Goal: Check status

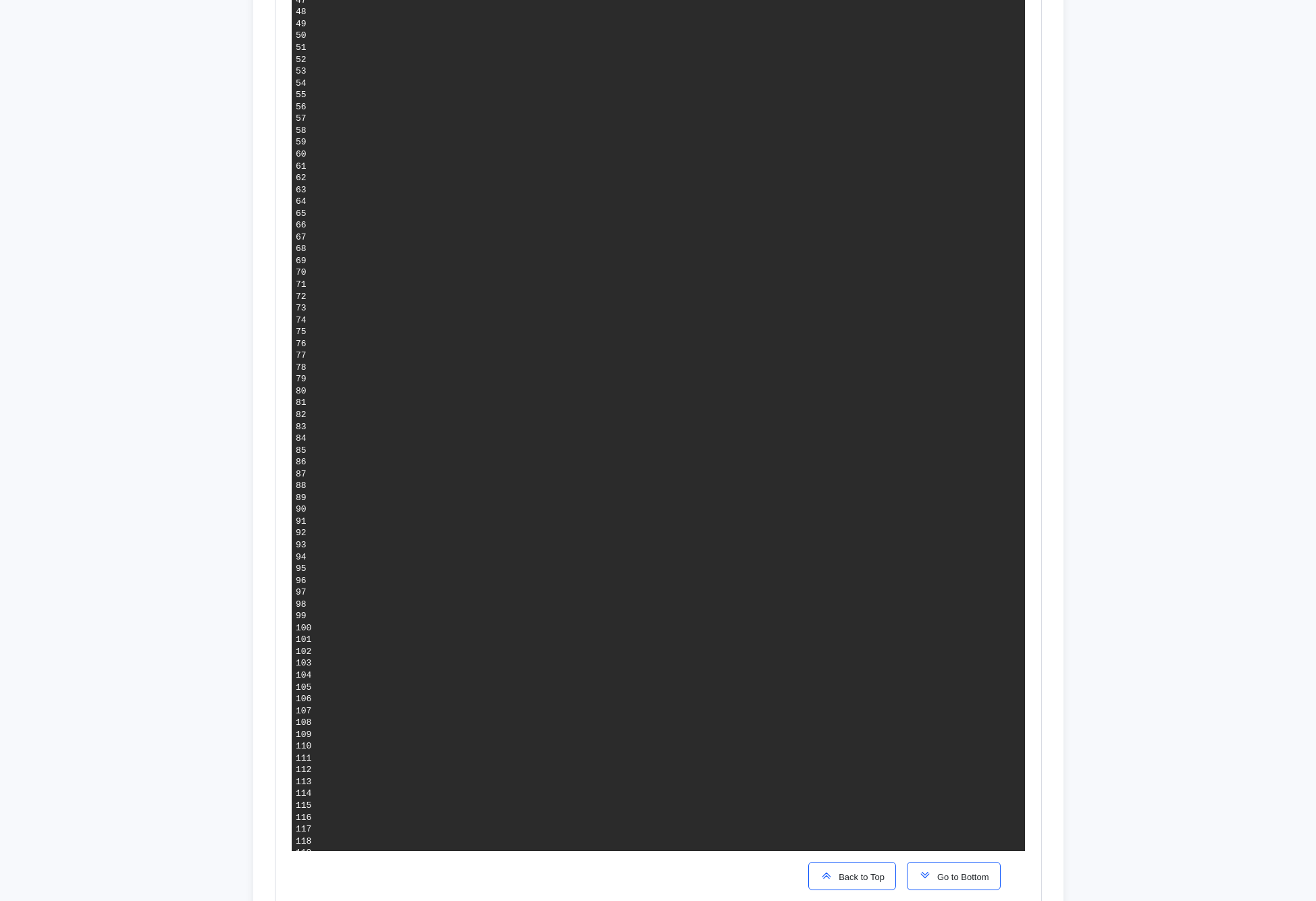
scroll to position [1385, 0]
click at [954, 876] on span "Go to Bottom" at bounding box center [960, 877] width 57 height 10
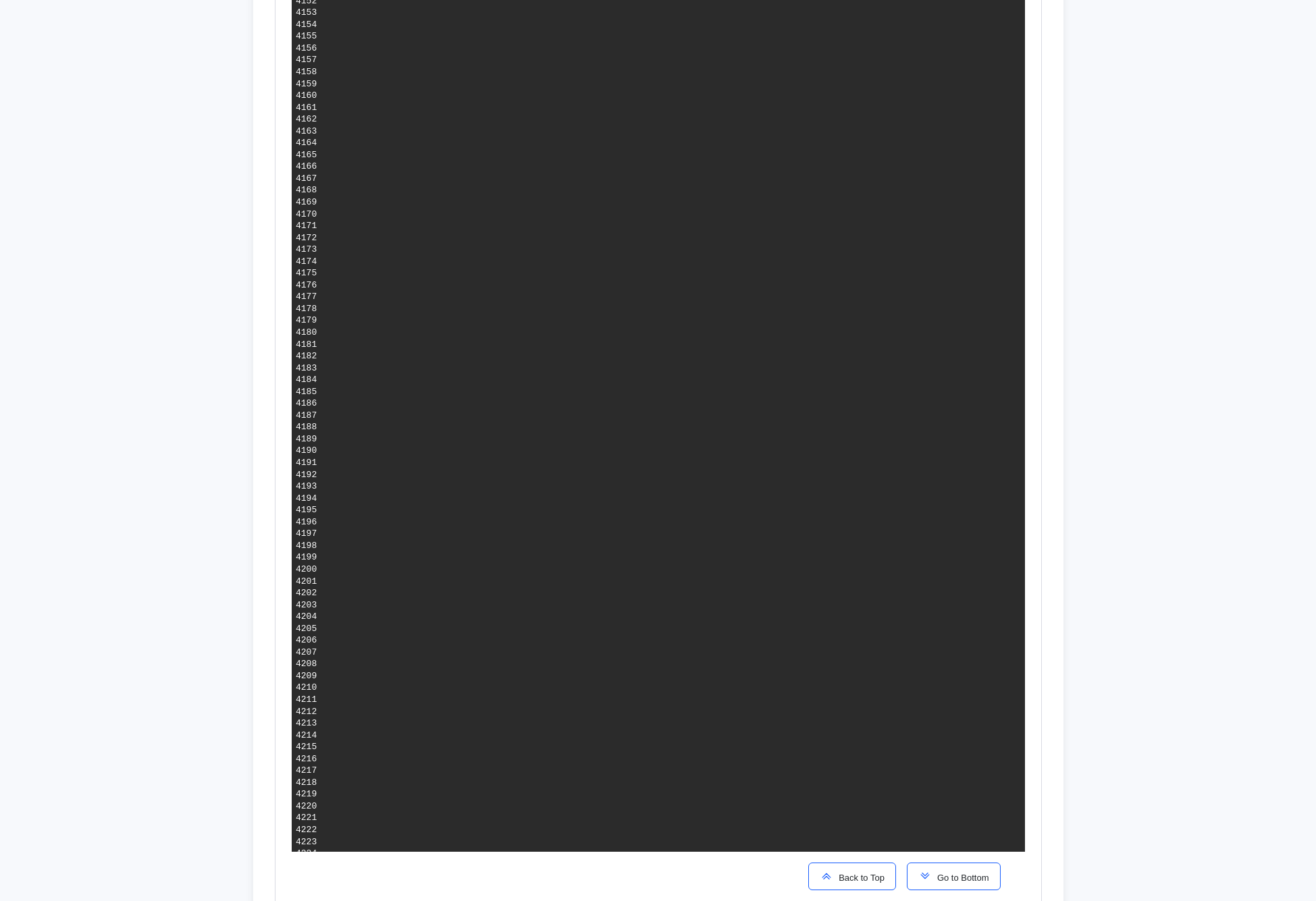
scroll to position [8630, 0]
click at [964, 883] on button "Go to Bottom" at bounding box center [954, 876] width 94 height 28
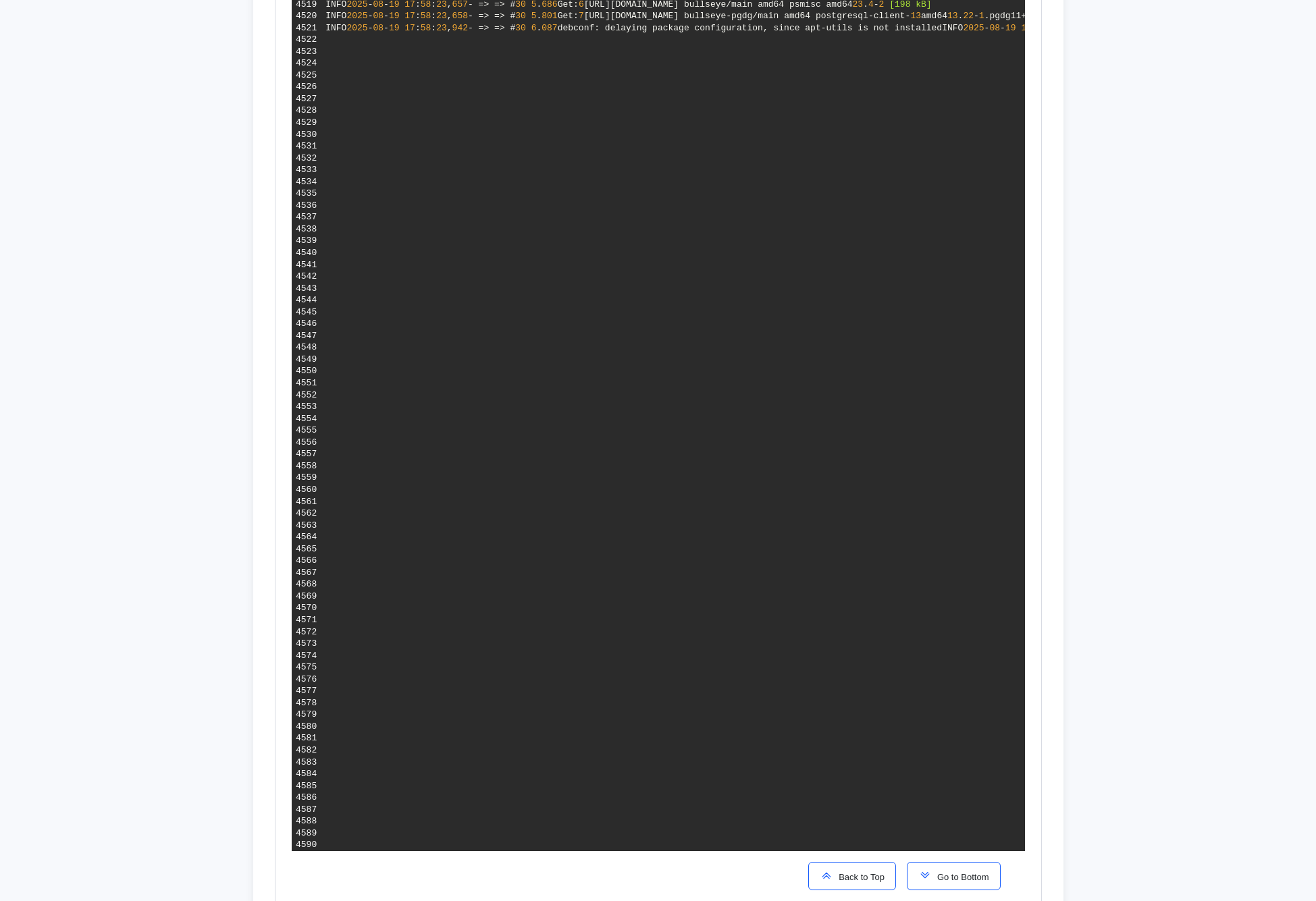
click at [943, 876] on span "Go to Bottom" at bounding box center [960, 877] width 57 height 10
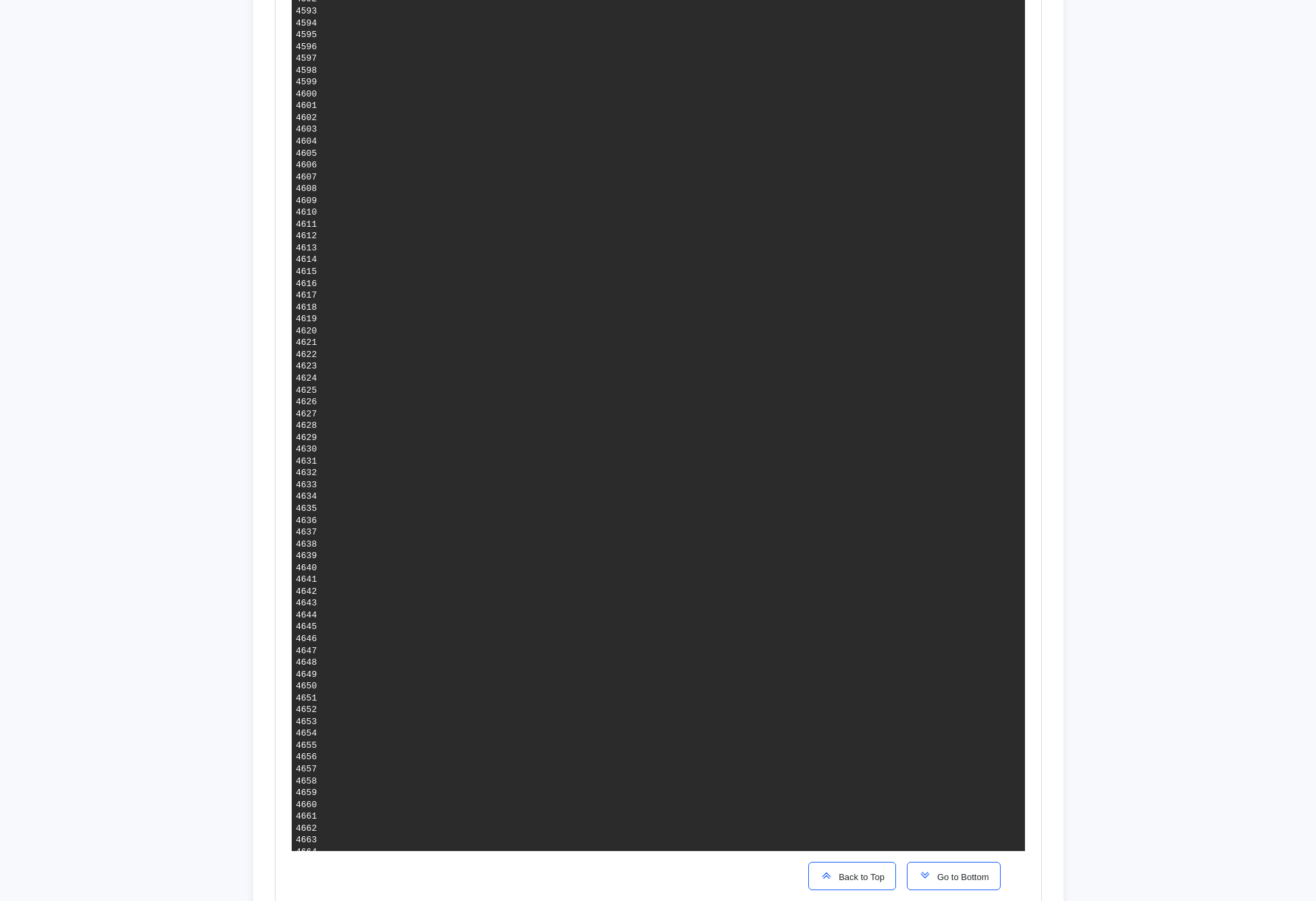
scroll to position [1484, 0]
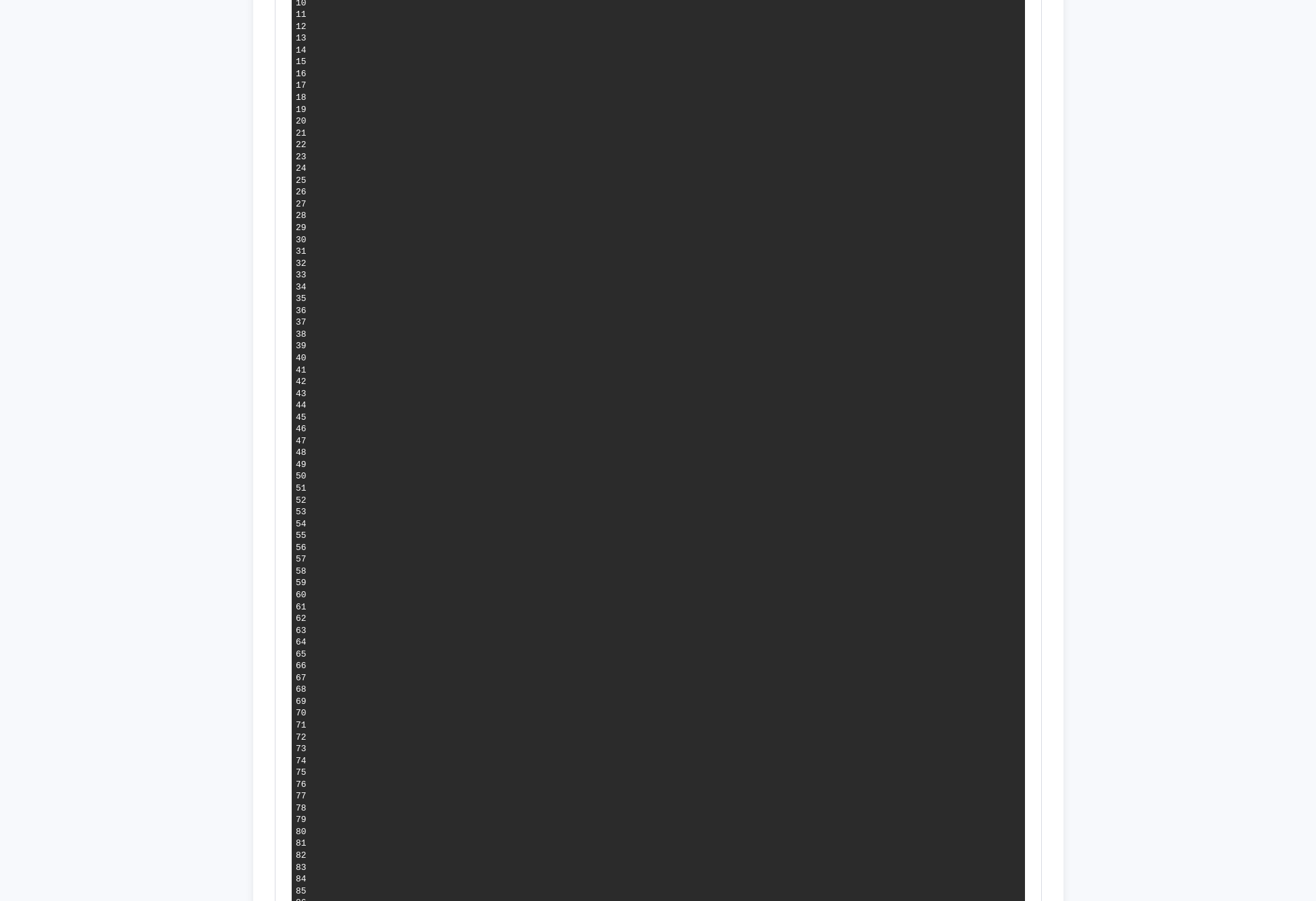
scroll to position [907, 0]
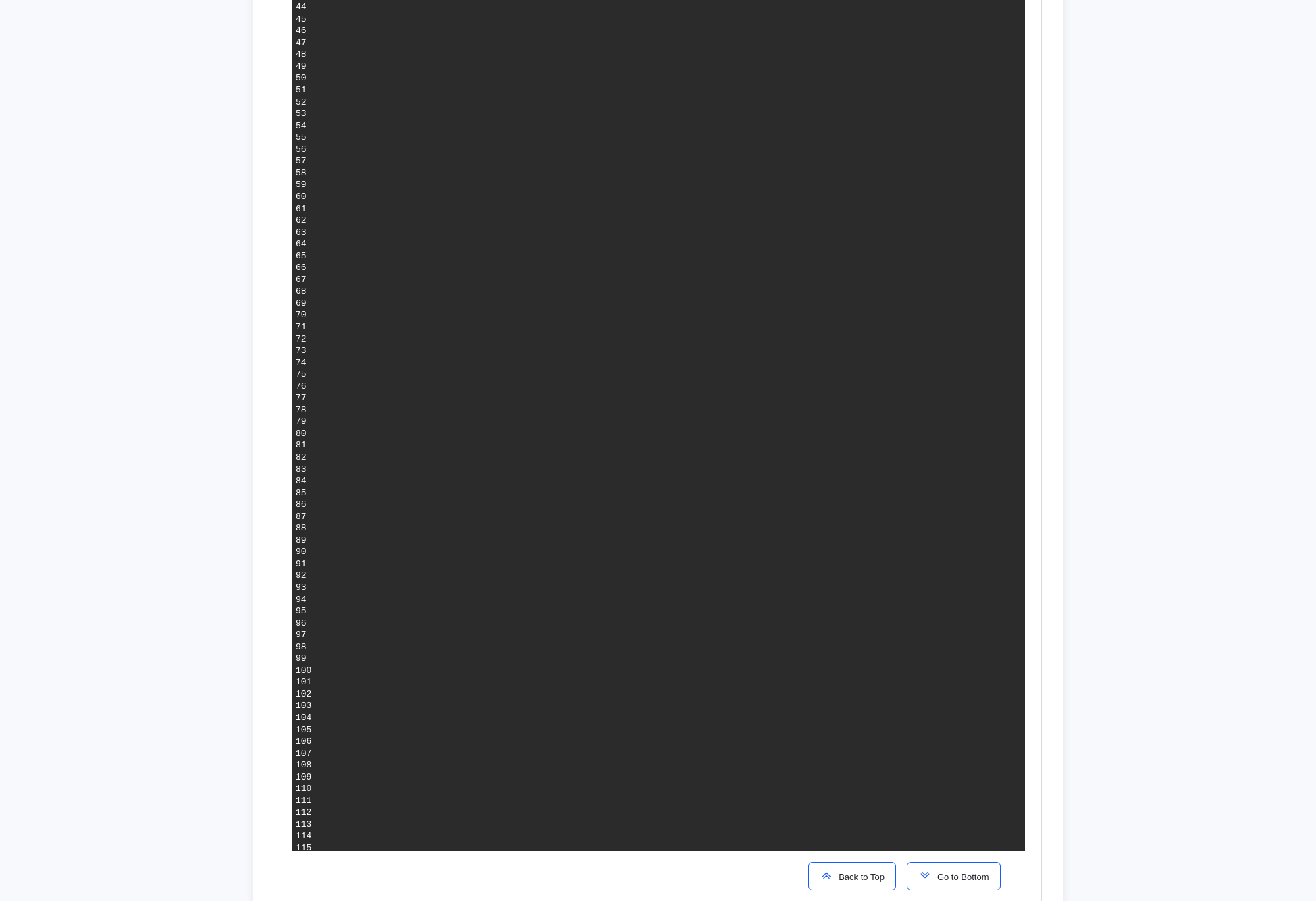
click at [942, 884] on button "Go to Bottom" at bounding box center [954, 876] width 94 height 28
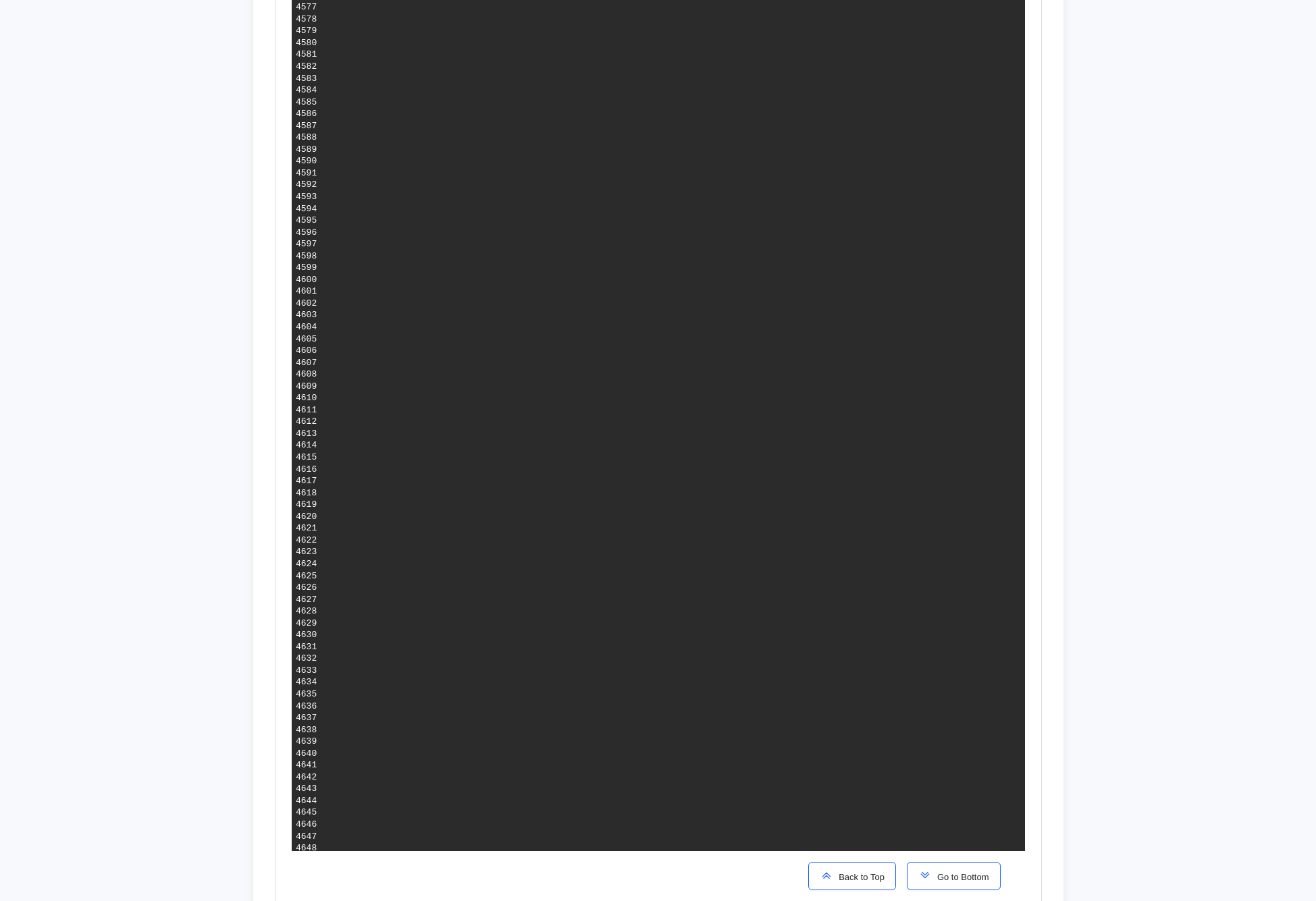
scroll to position [654, 0]
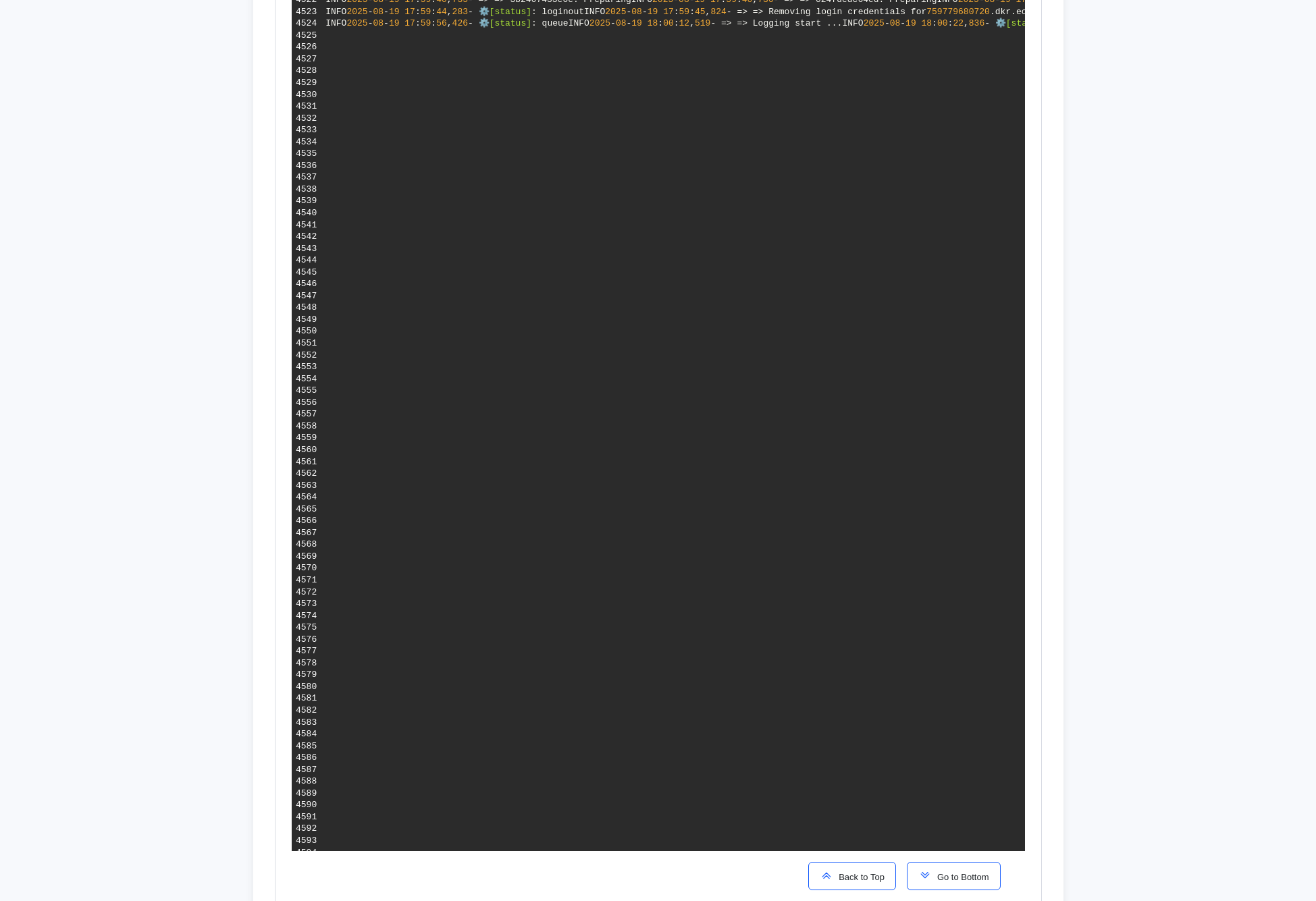
click at [941, 885] on button "Go to Bottom" at bounding box center [954, 876] width 94 height 28
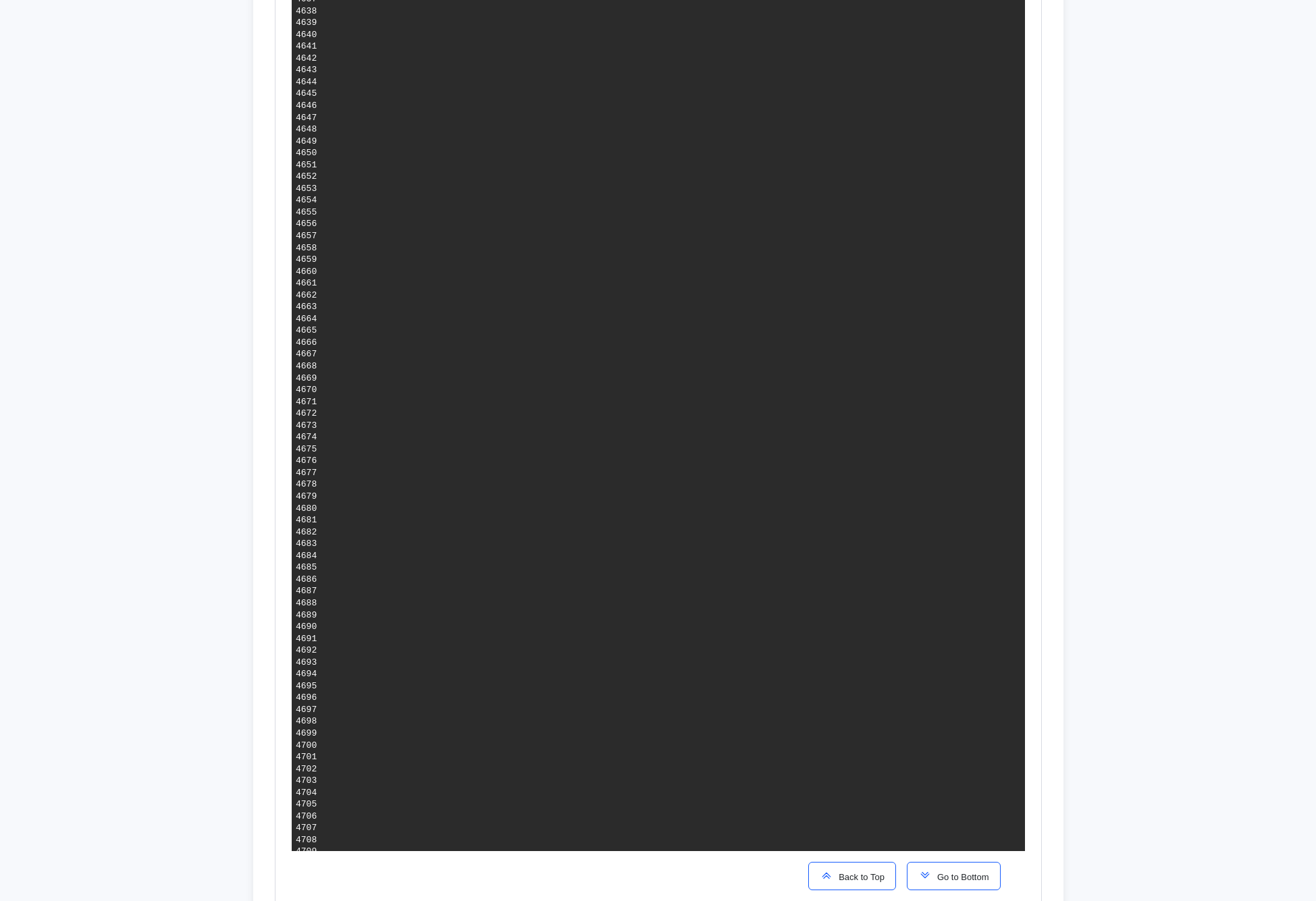
scroll to position [1709, 0]
click at [1002, 872] on div "Back to Top Go to Bottom" at bounding box center [904, 876] width 213 height 50
click at [975, 873] on span "Go to Bottom" at bounding box center [960, 877] width 57 height 10
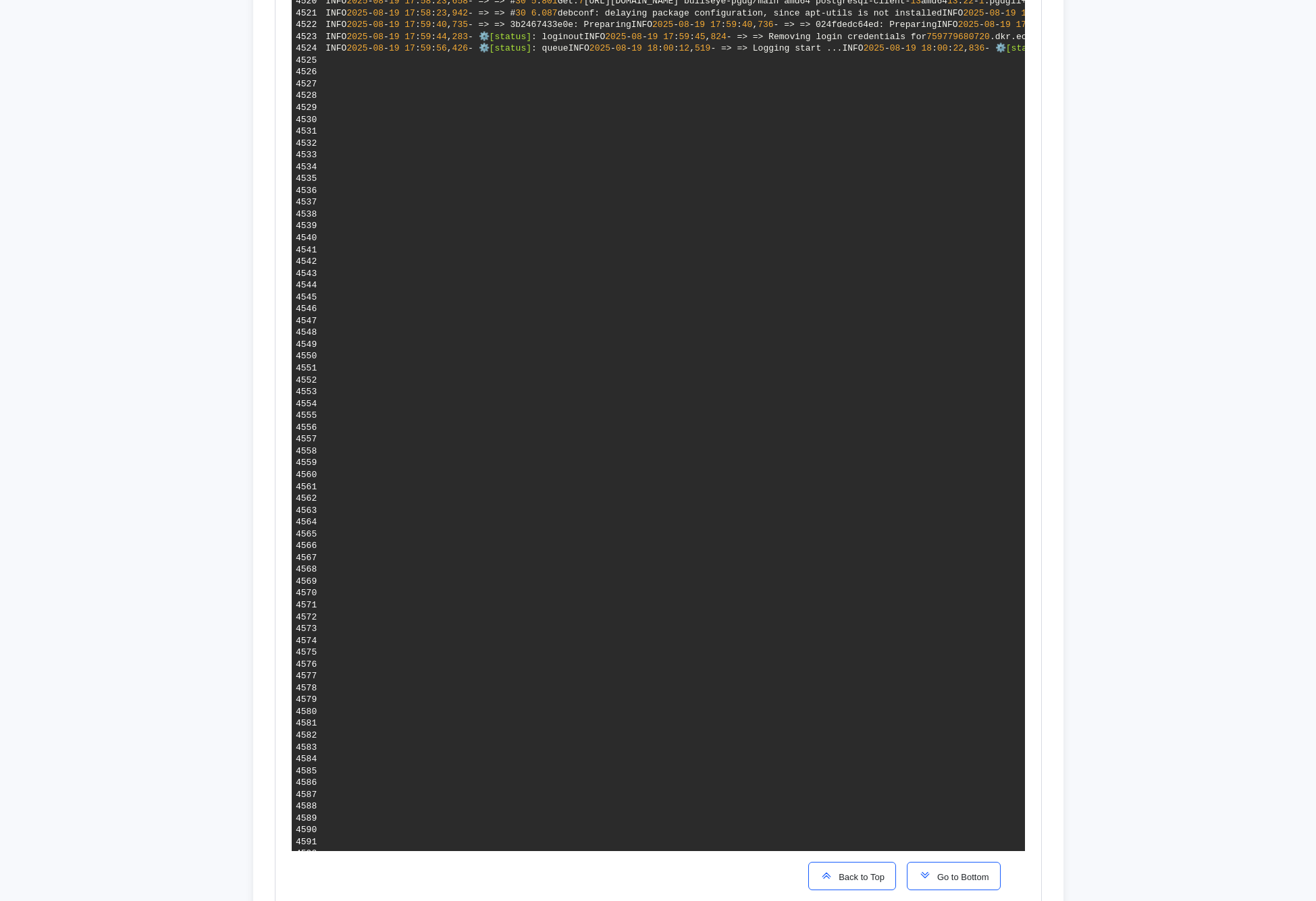
scroll to position [434, 0]
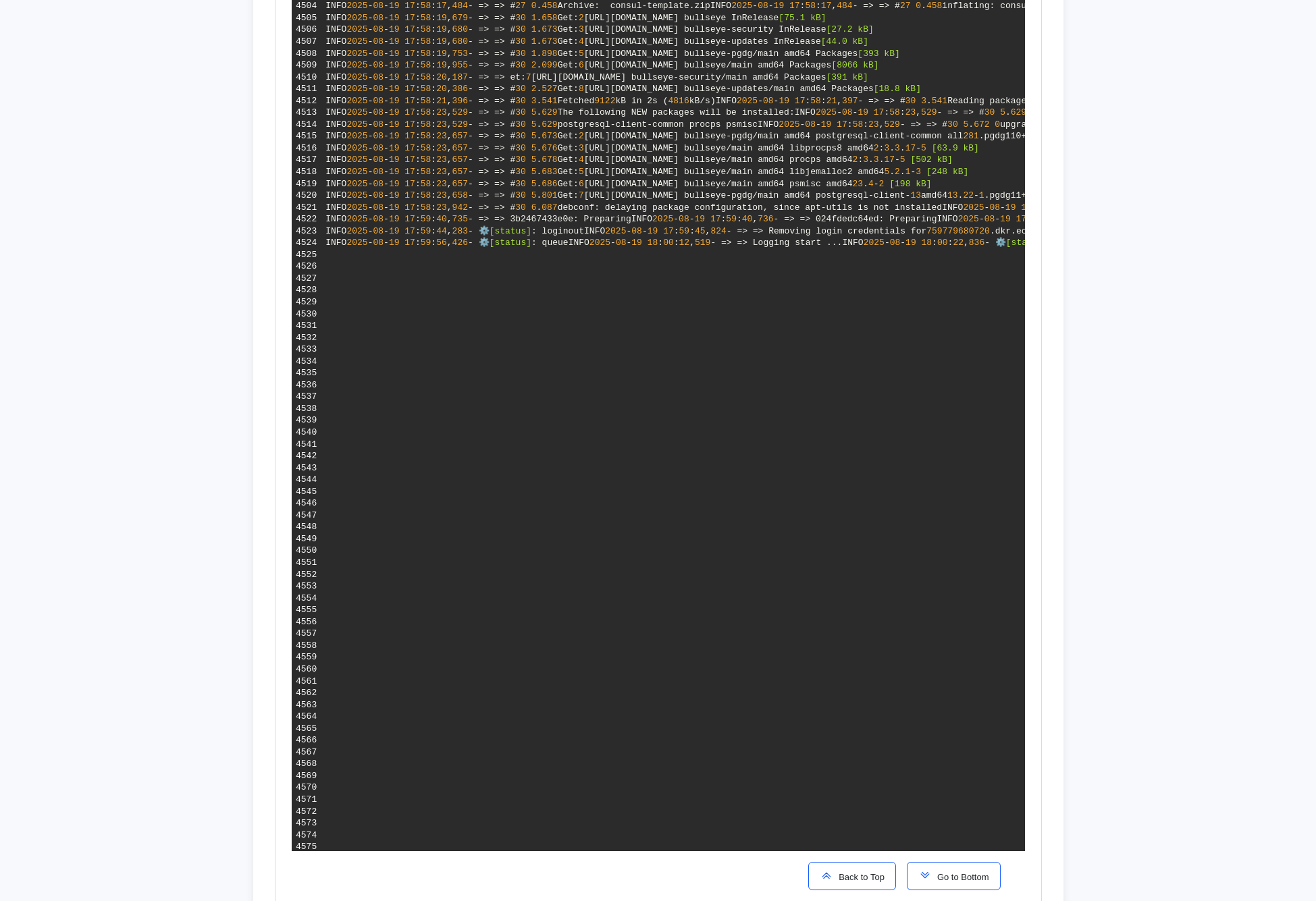
click at [932, 873] on span "Go to Bottom" at bounding box center [960, 877] width 57 height 10
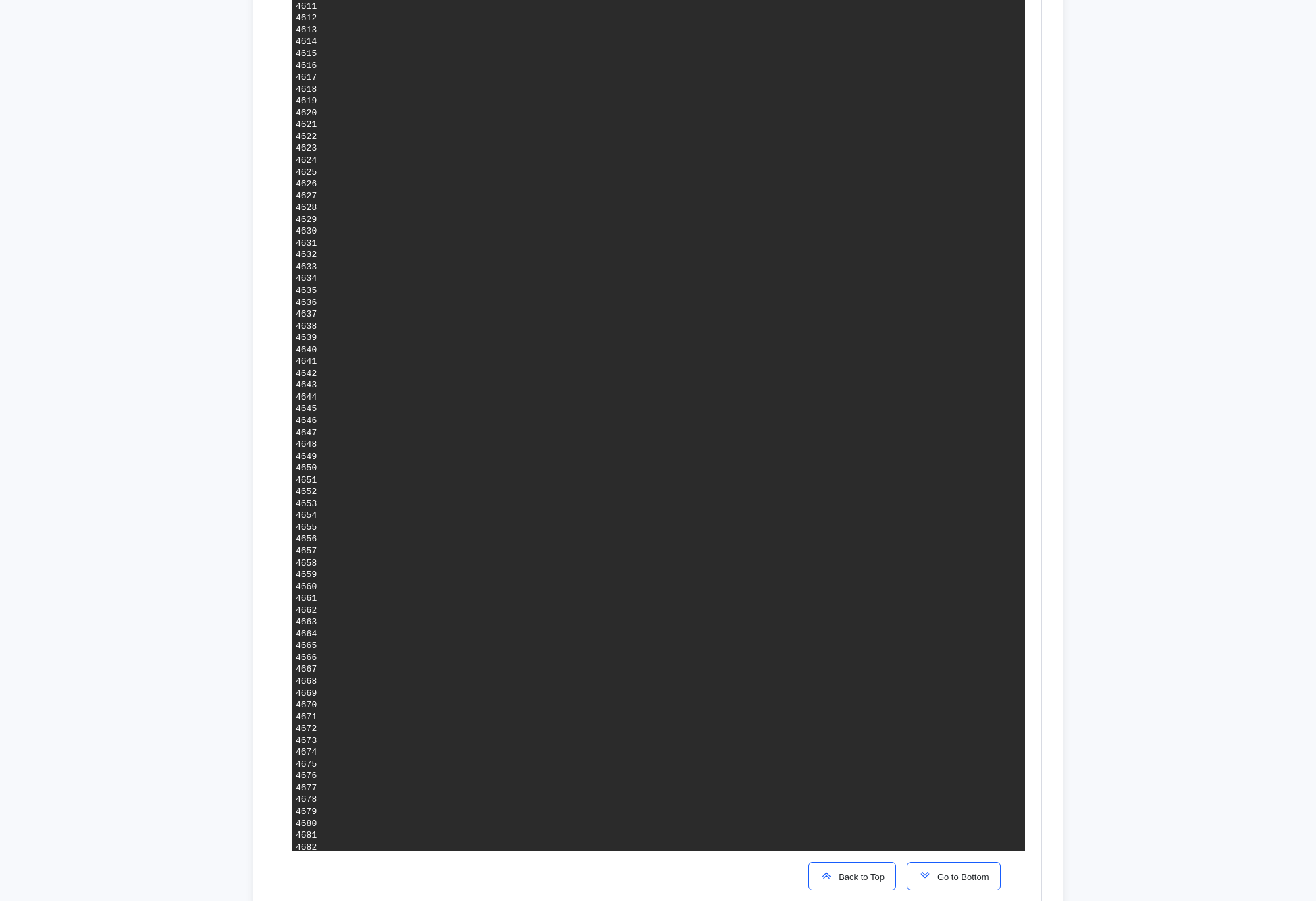
scroll to position [1294, 0]
click at [941, 874] on span "Go to Bottom" at bounding box center [960, 877] width 57 height 10
click at [972, 880] on span "Go to Bottom" at bounding box center [960, 877] width 57 height 10
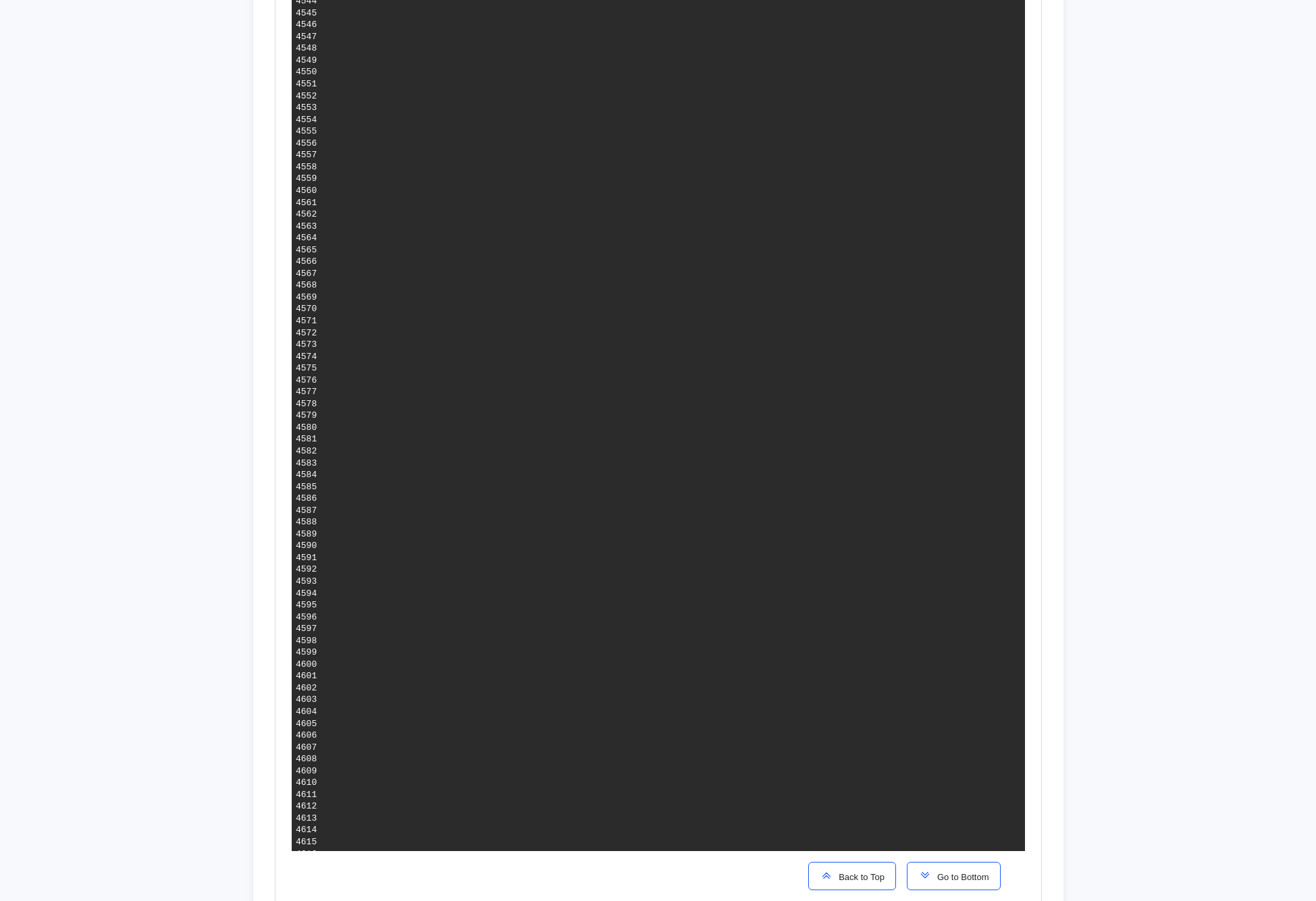
click at [933, 868] on button "Go to Bottom" at bounding box center [954, 876] width 94 height 28
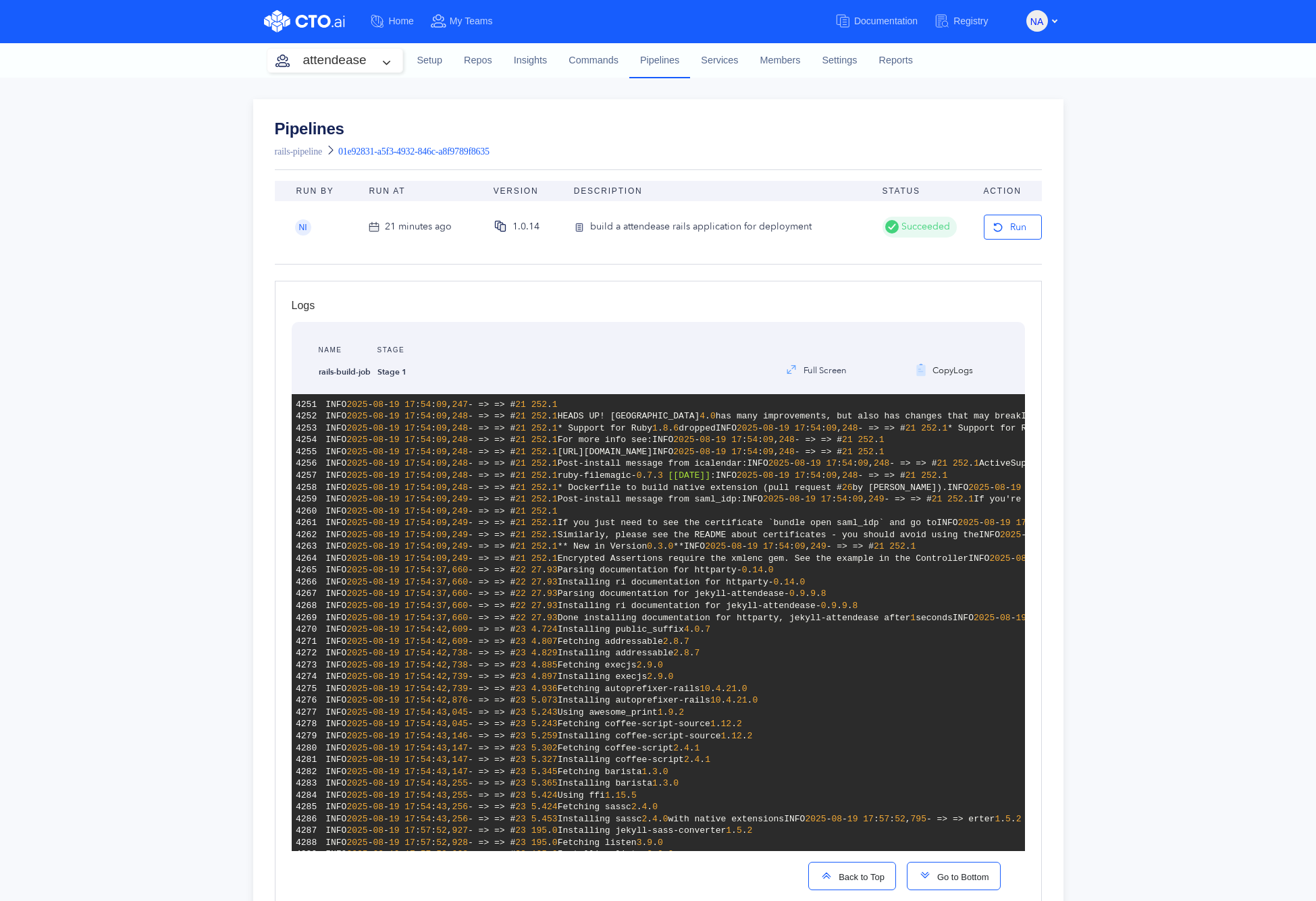
scroll to position [3023, 0]
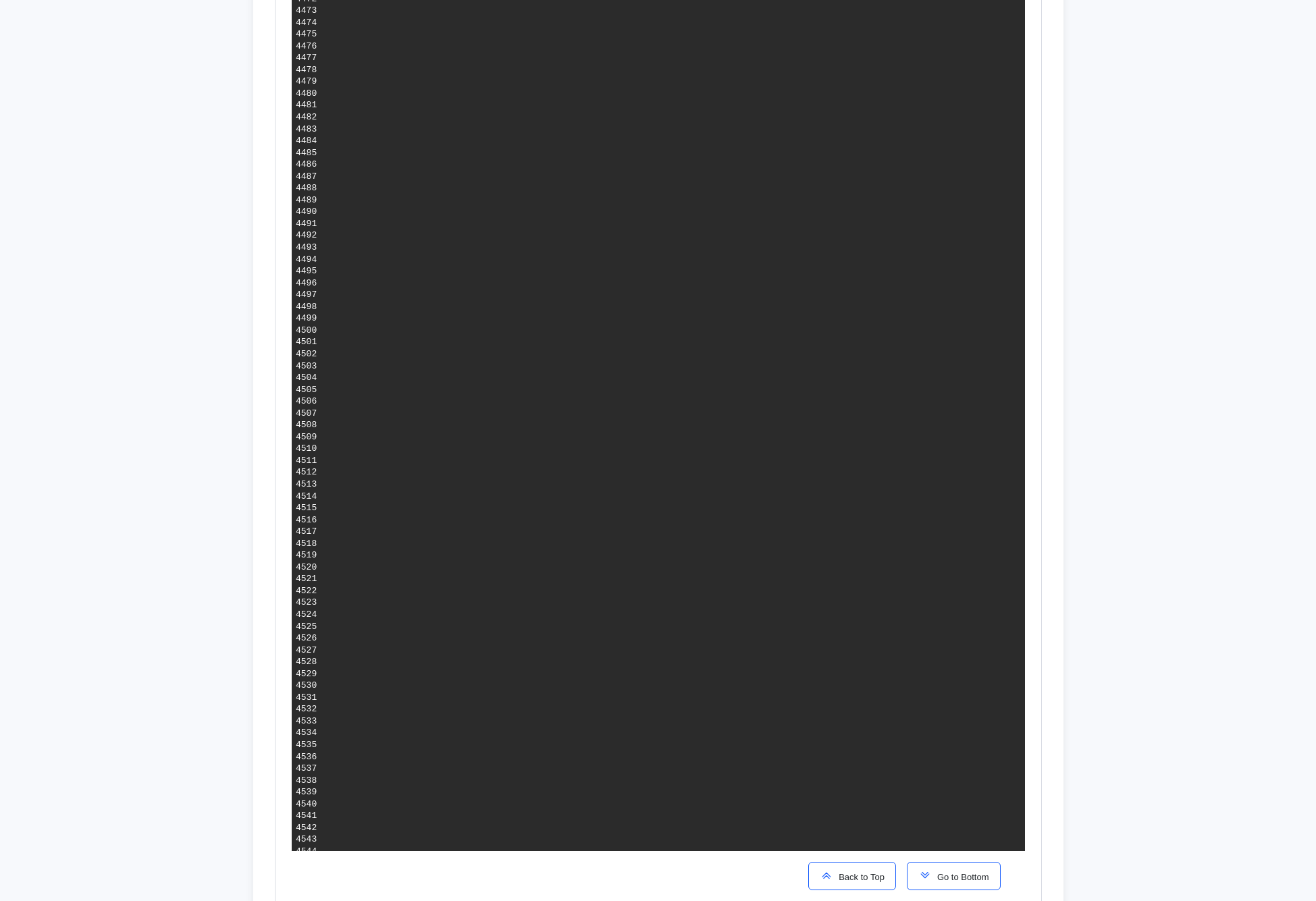
click at [938, 879] on span "Go to Bottom" at bounding box center [960, 877] width 57 height 10
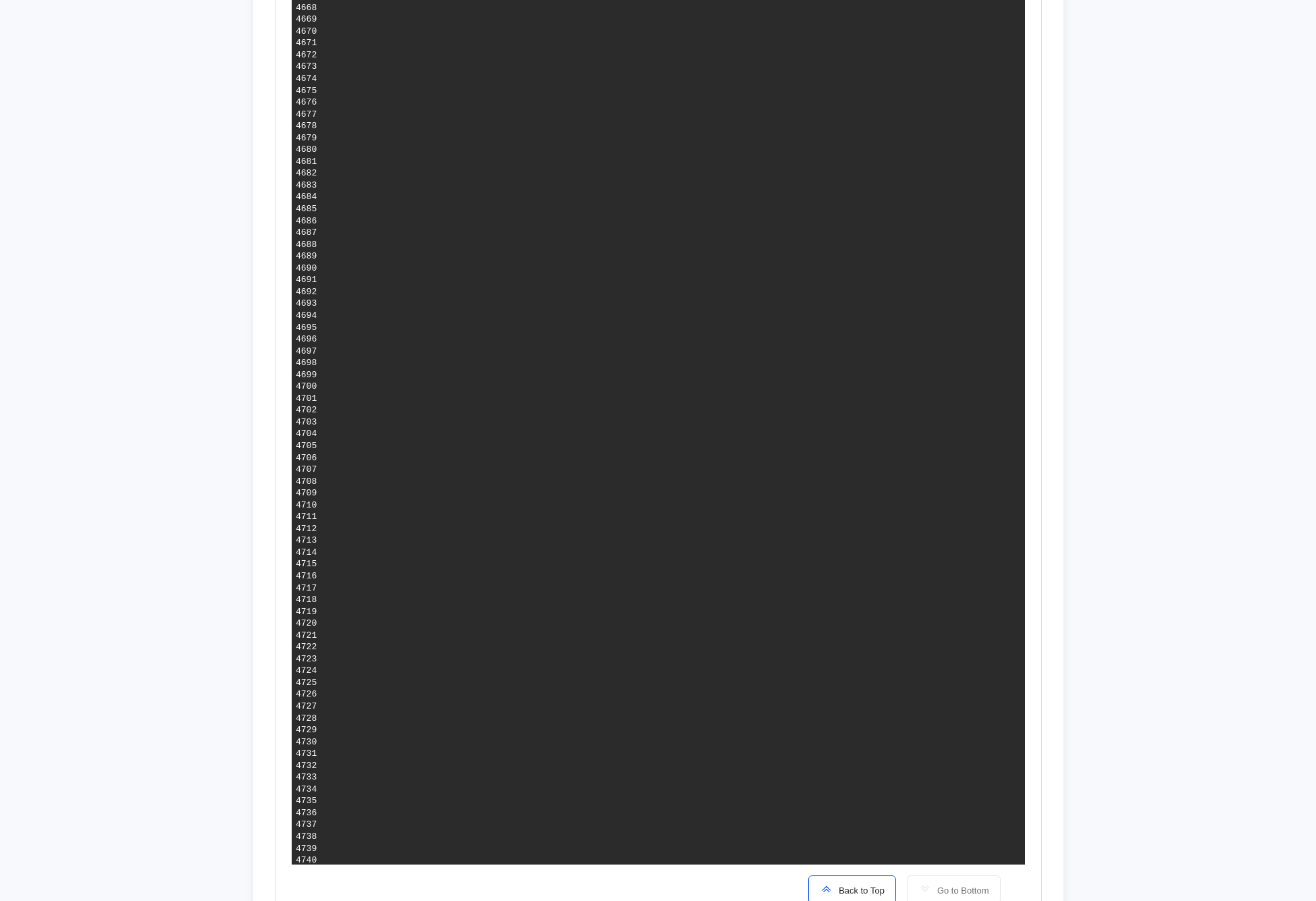
scroll to position [5832, 0]
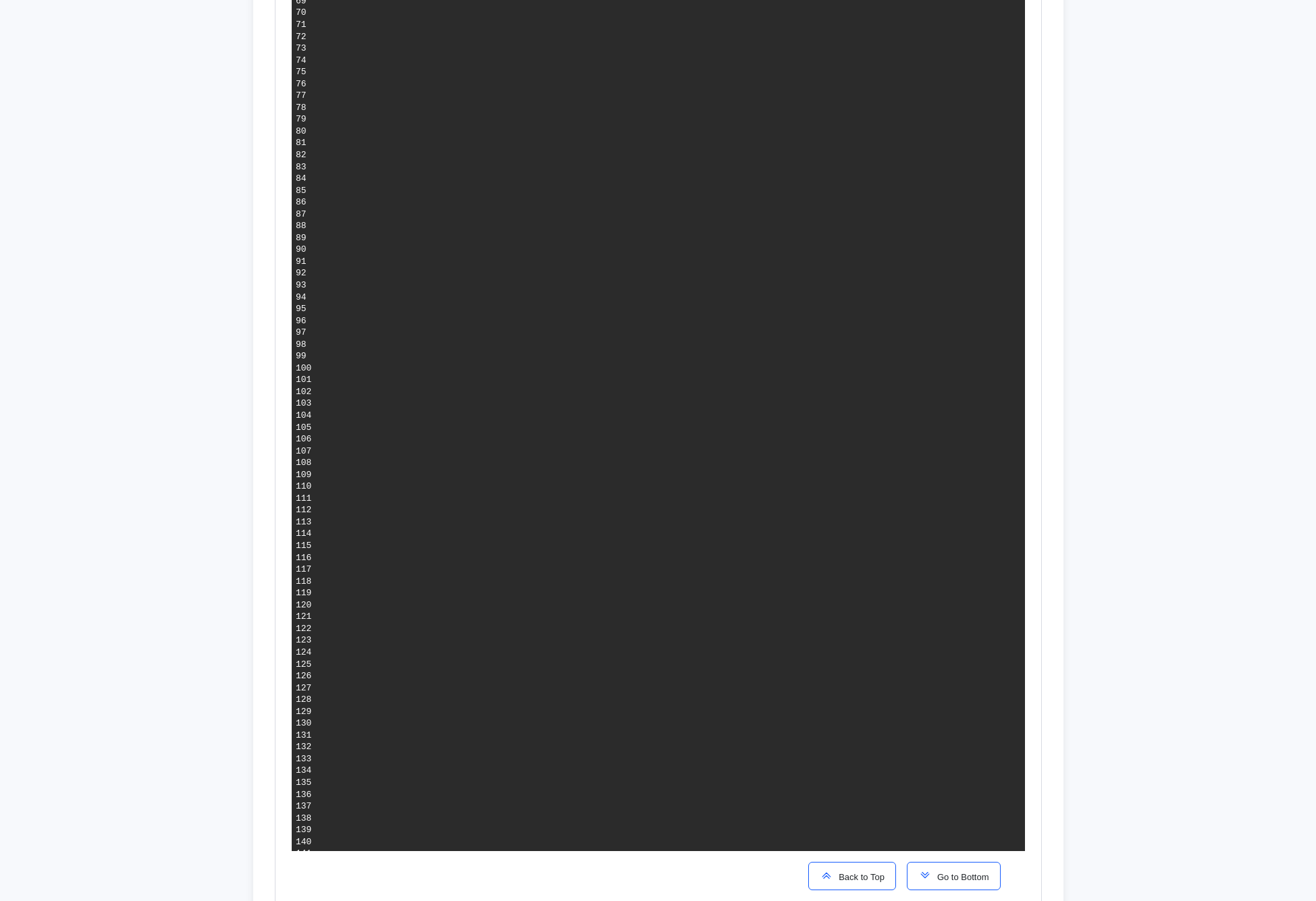
scroll to position [1476, 0]
click at [936, 882] on span "Go to Bottom" at bounding box center [960, 877] width 57 height 10
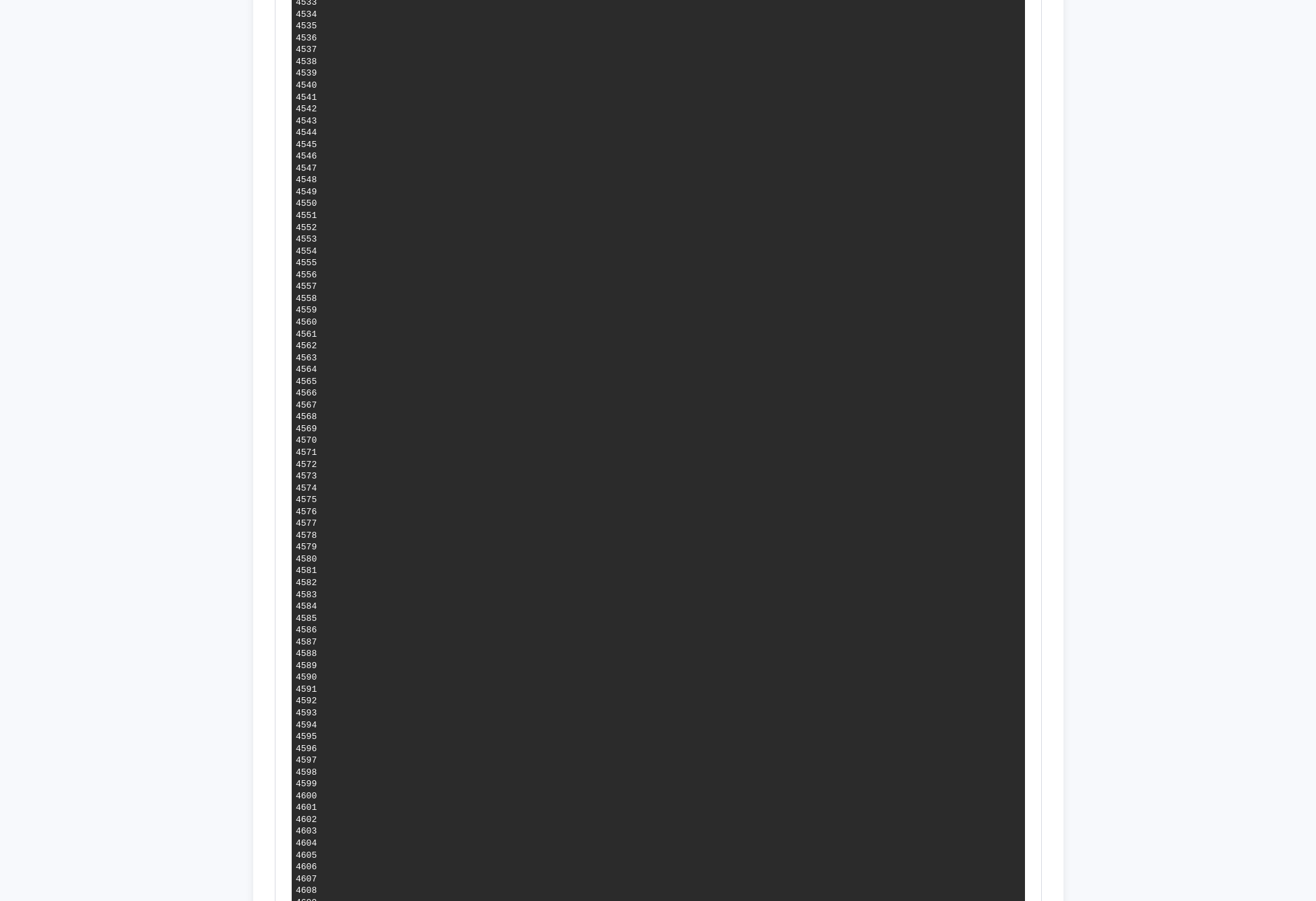
scroll to position [0, 0]
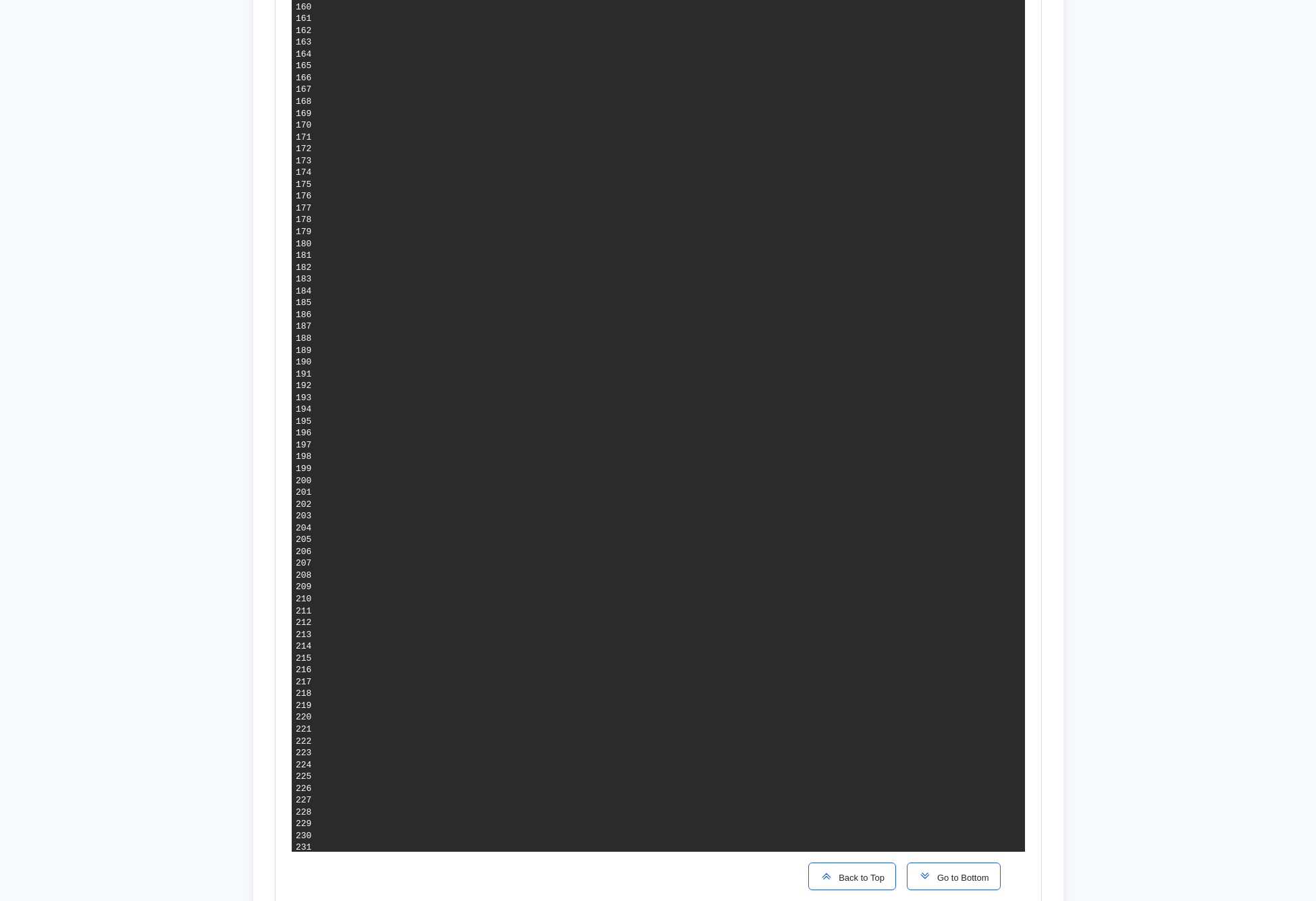
scroll to position [1848, 0]
click at [944, 879] on span "Go to Bottom" at bounding box center [960, 877] width 57 height 10
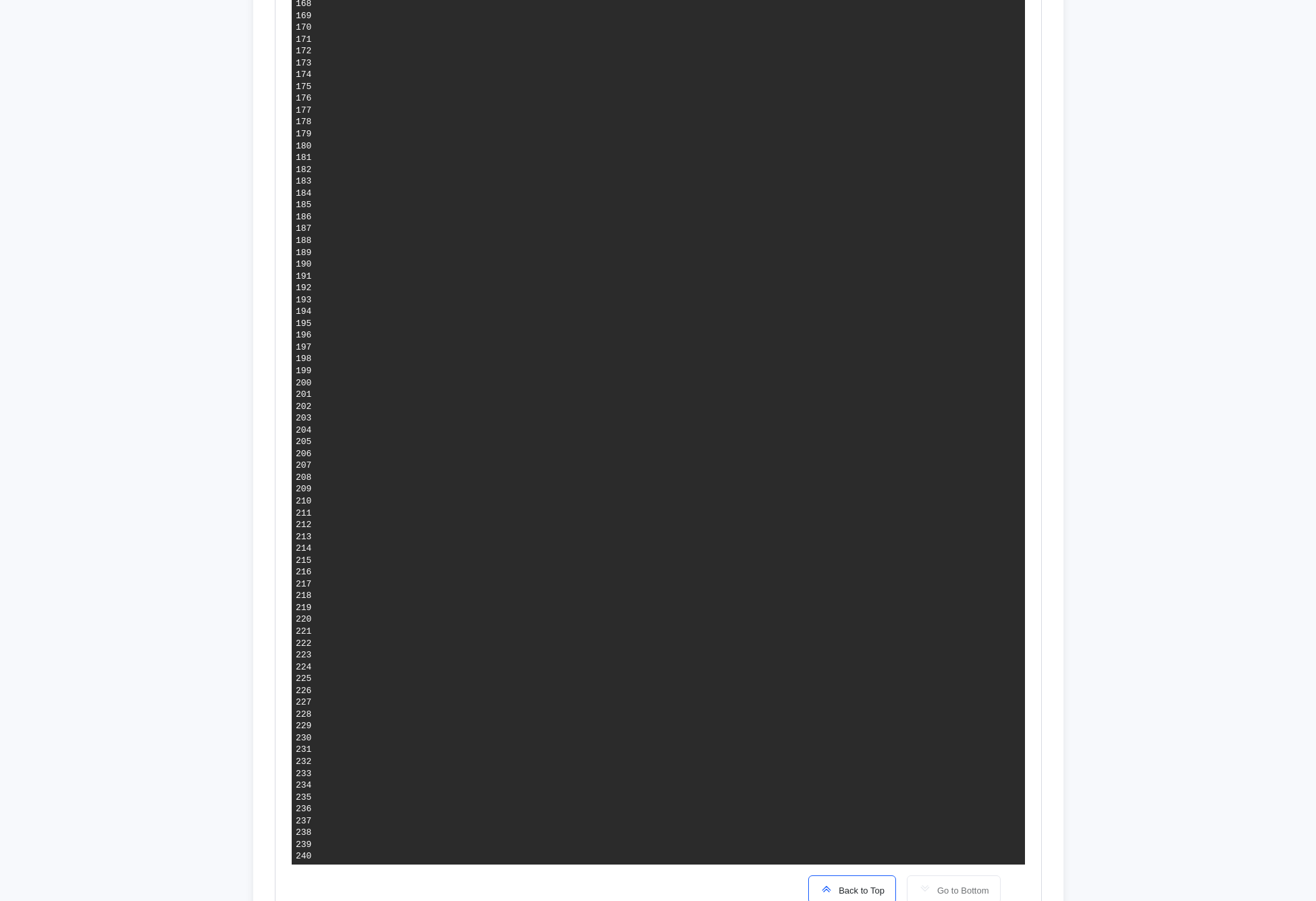
scroll to position [2650, 0]
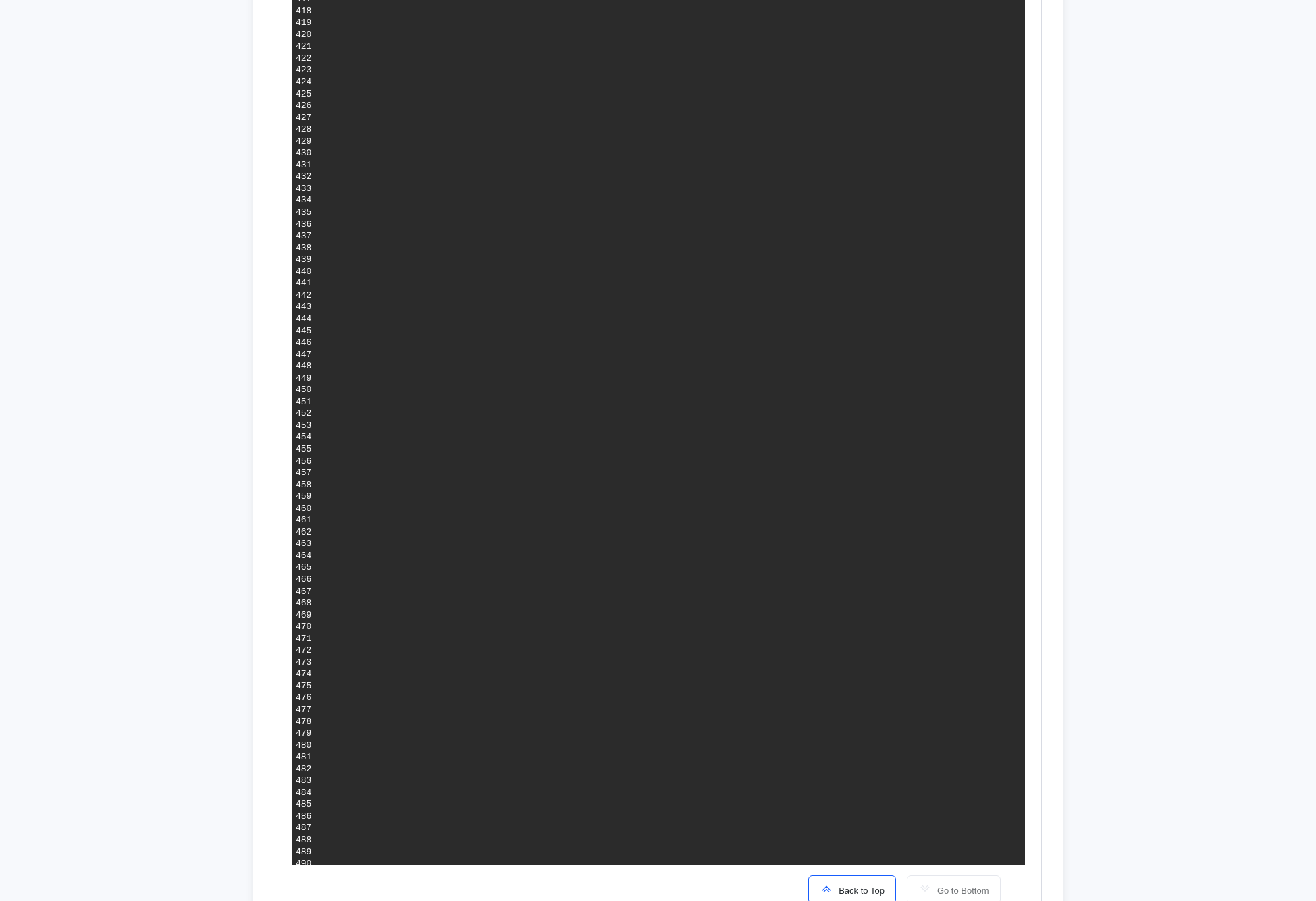
scroll to position [5565, 0]
